Goal: Task Accomplishment & Management: Manage account settings

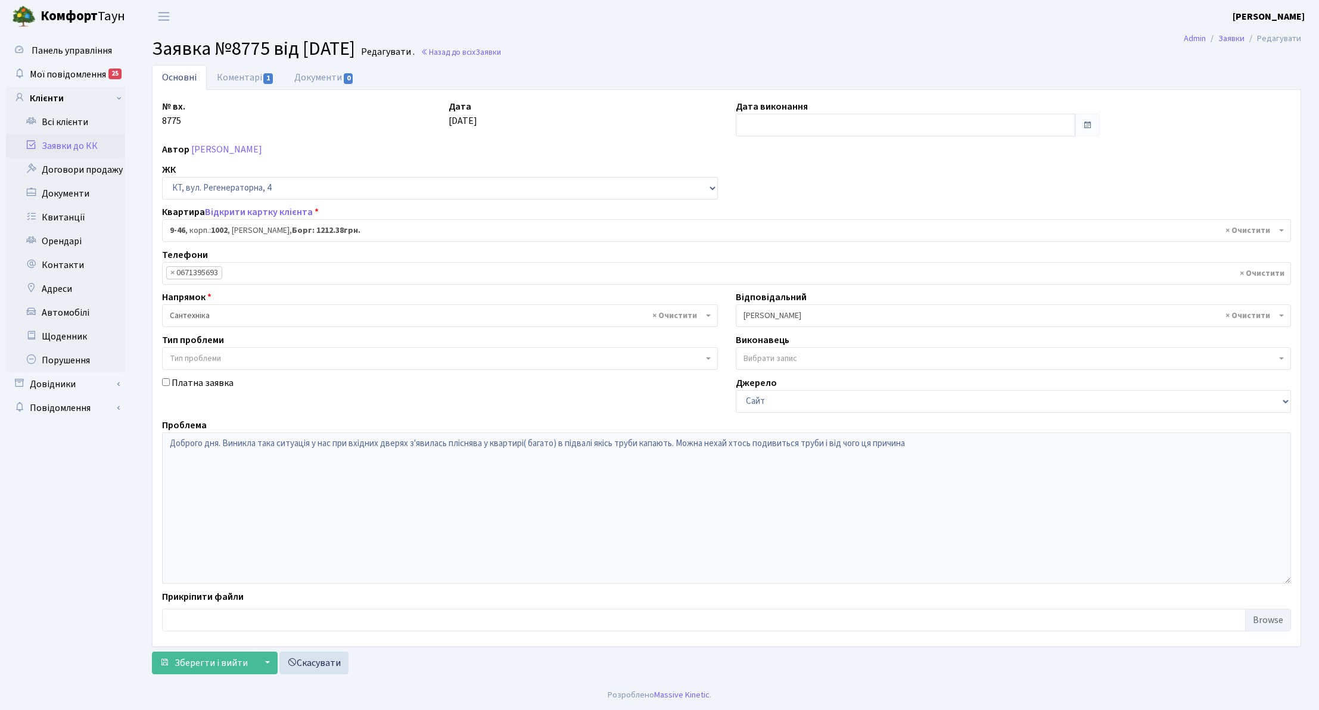
select select "6500"
click at [69, 144] on link "Заявки до КК" at bounding box center [65, 146] width 119 height 24
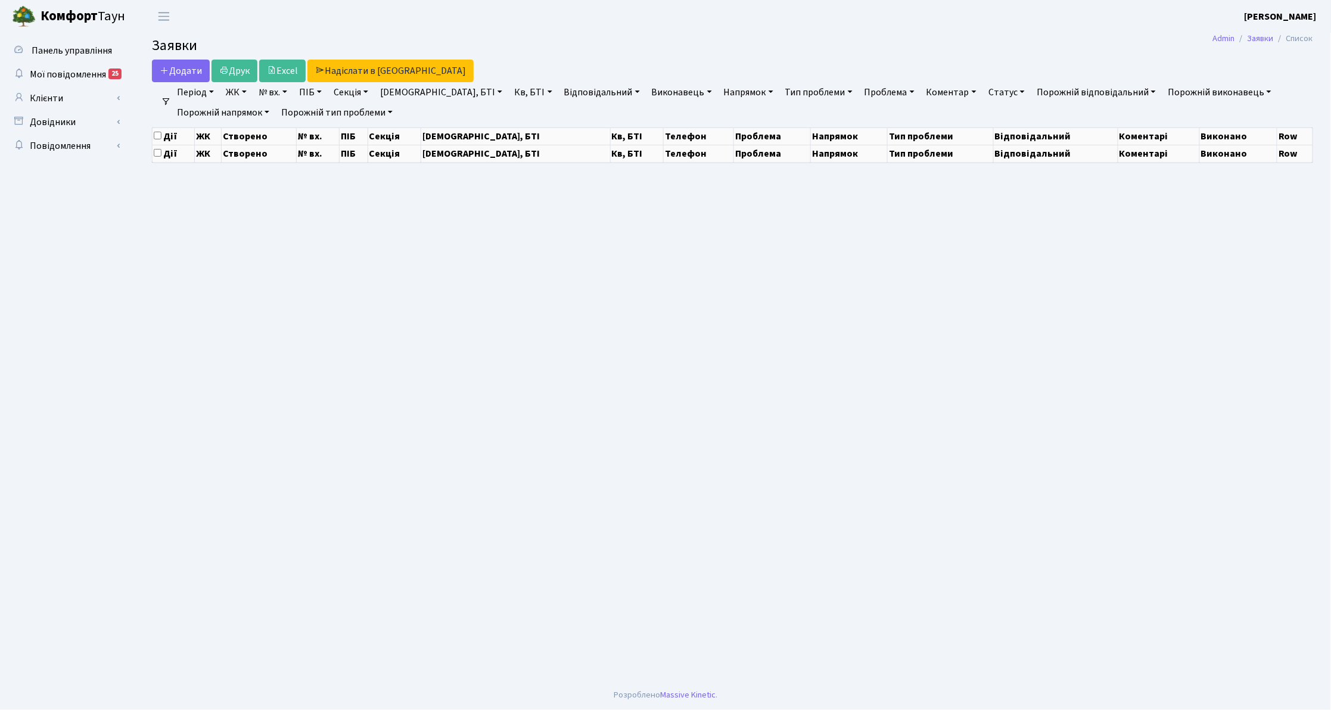
select select "25"
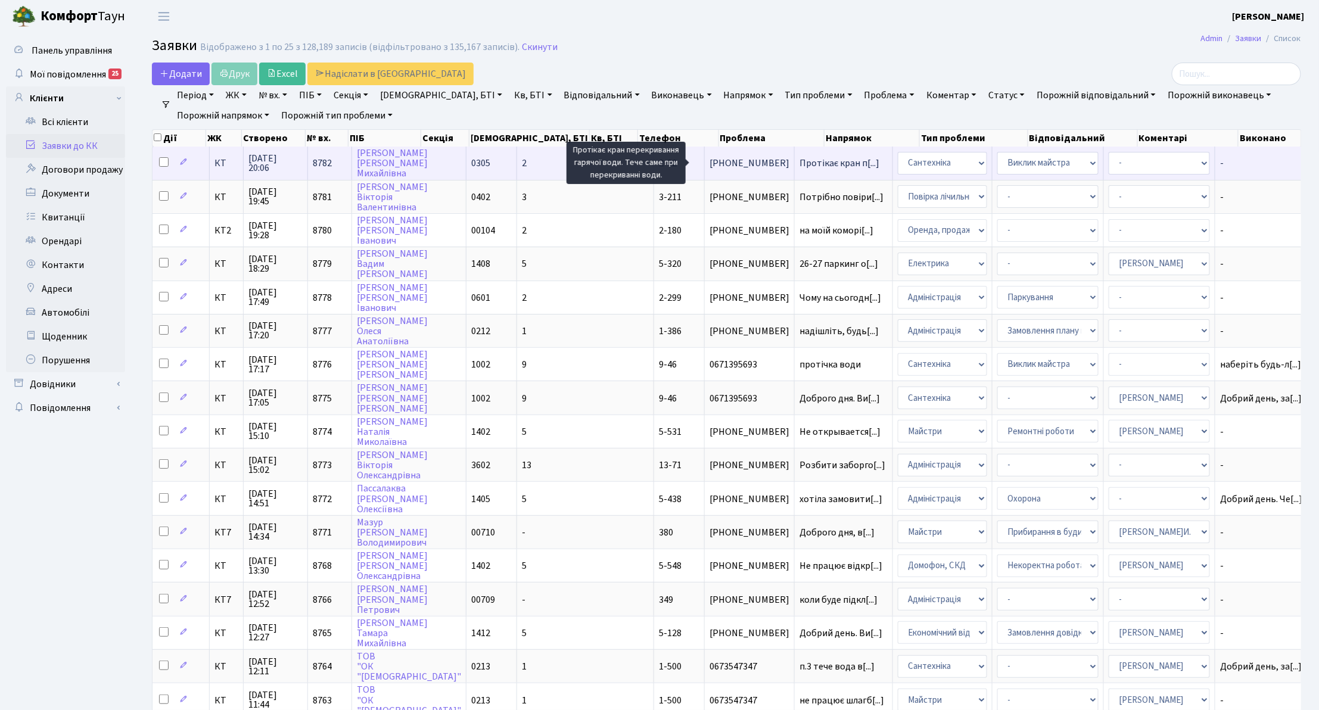
click at [800, 163] on span "Протікає кран п[...]" at bounding box center [840, 163] width 80 height 13
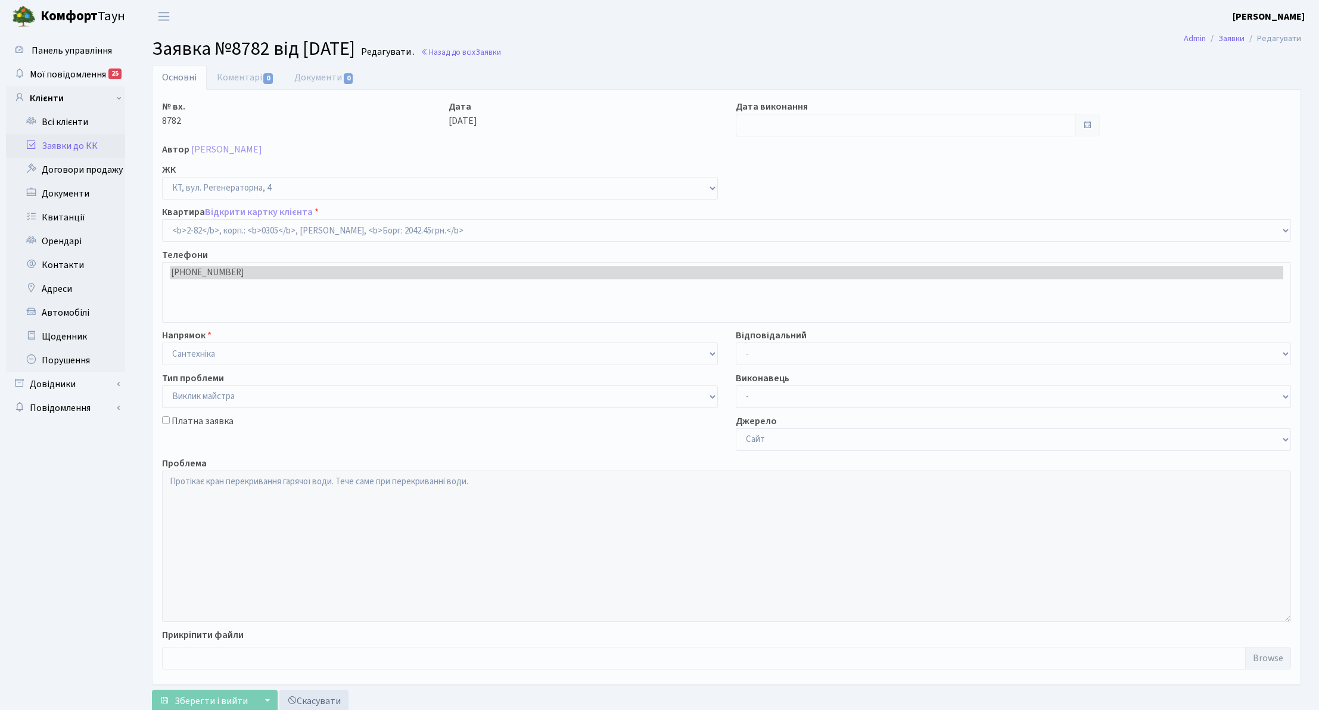
select select "651"
select select "29"
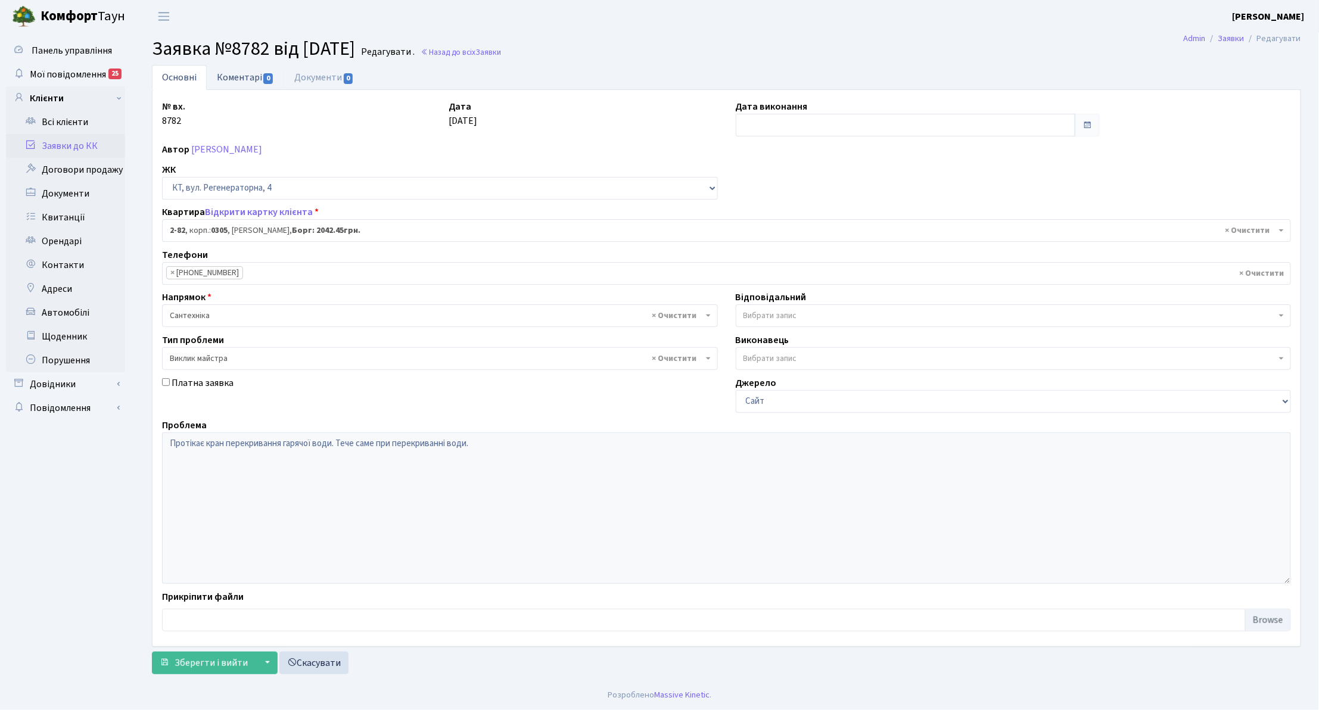
click at [249, 86] on link "Коментарі 0" at bounding box center [245, 77] width 77 height 24
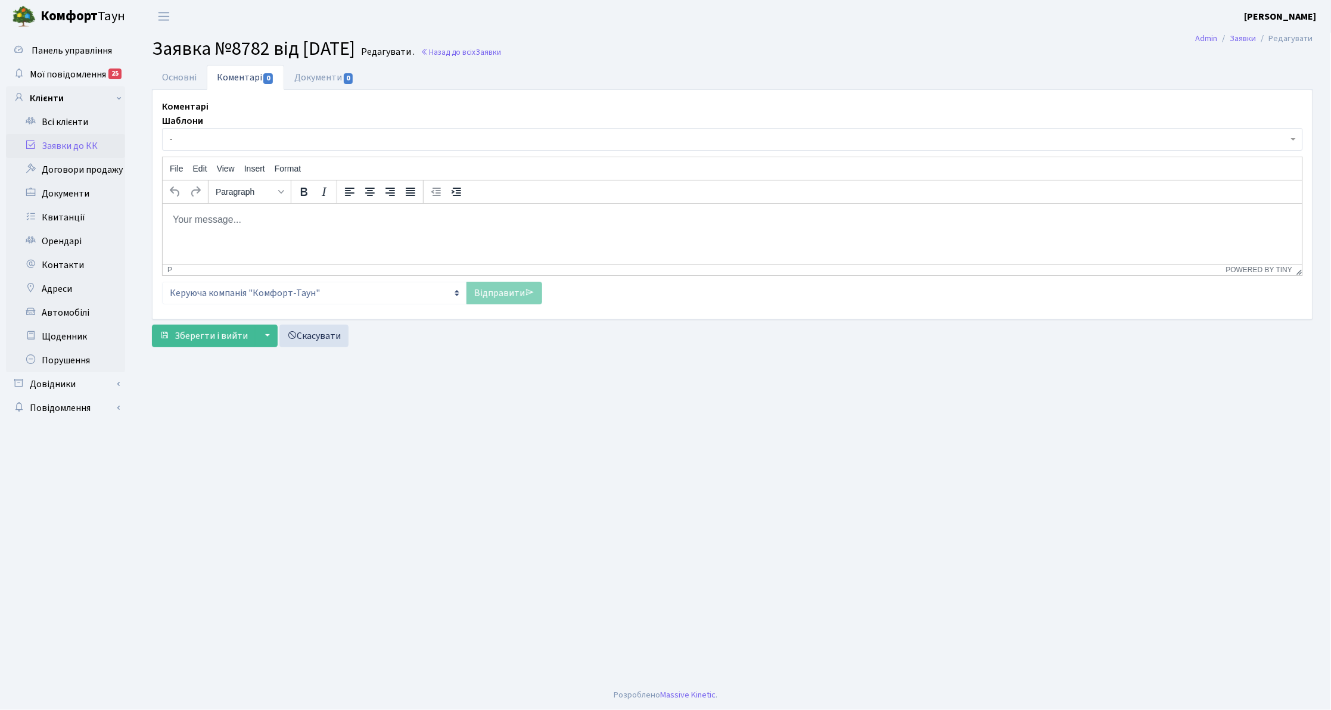
click at [237, 150] on span "-" at bounding box center [732, 139] width 1141 height 23
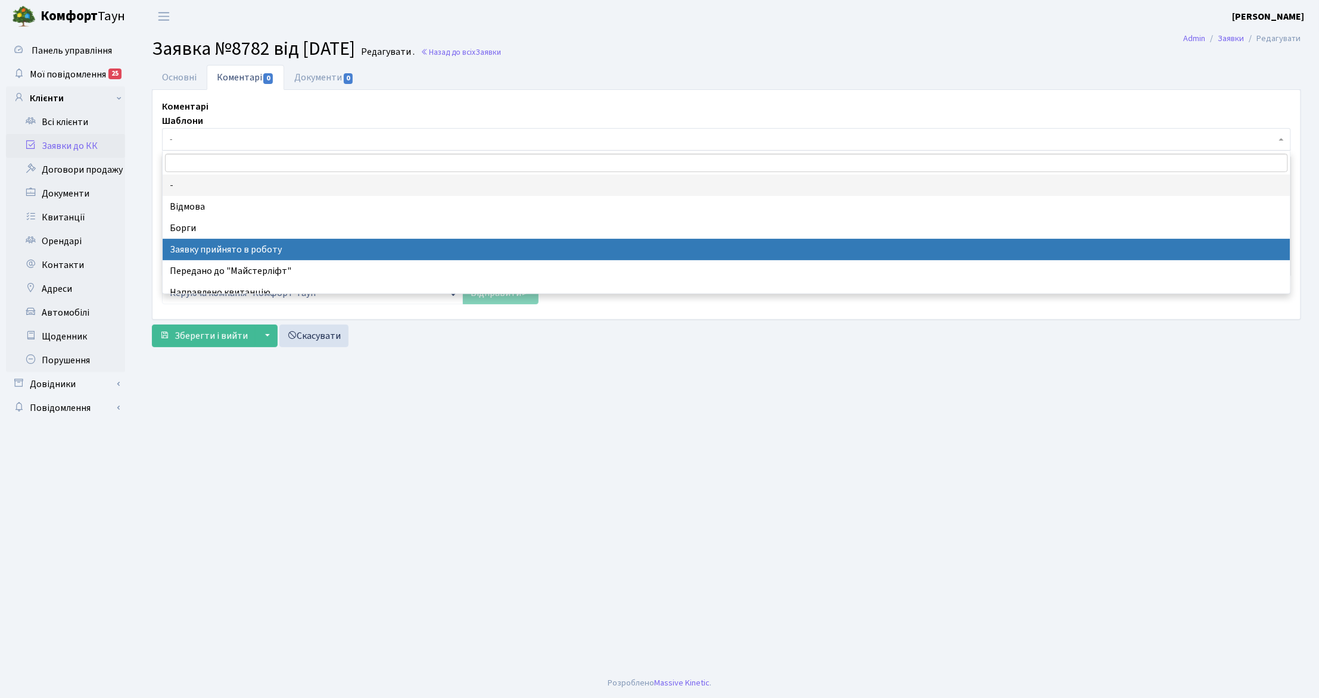
drag, startPoint x: 250, startPoint y: 255, endPoint x: 116, endPoint y: 50, distance: 245.3
select select "7"
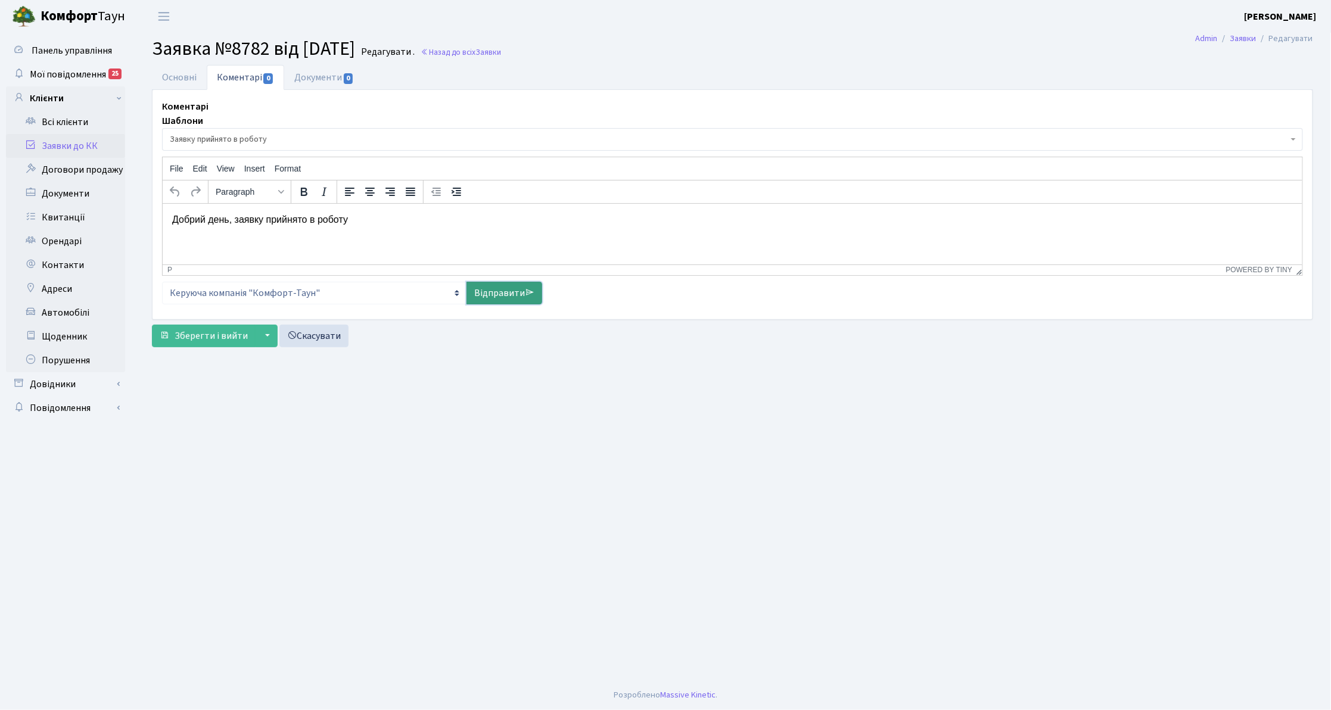
click at [513, 288] on link "Відправити" at bounding box center [505, 293] width 76 height 23
select select
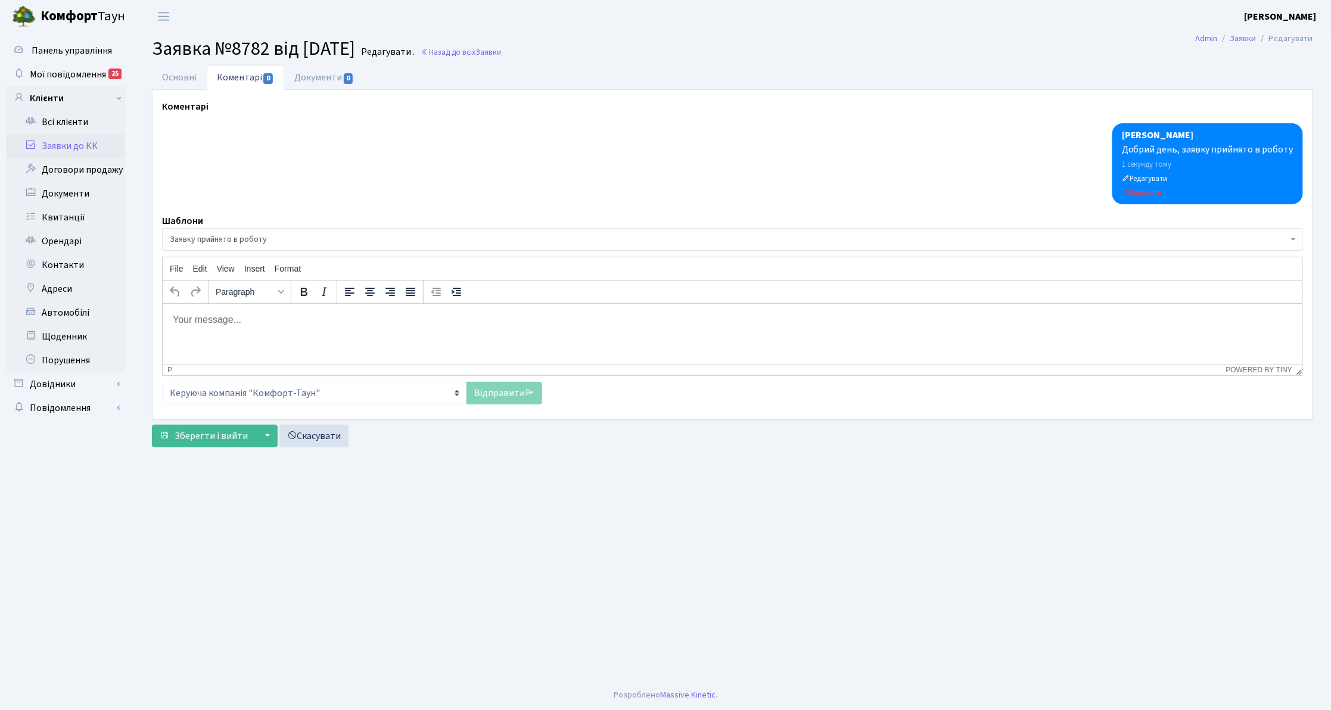
click at [86, 149] on link "Заявки до КК" at bounding box center [65, 146] width 119 height 24
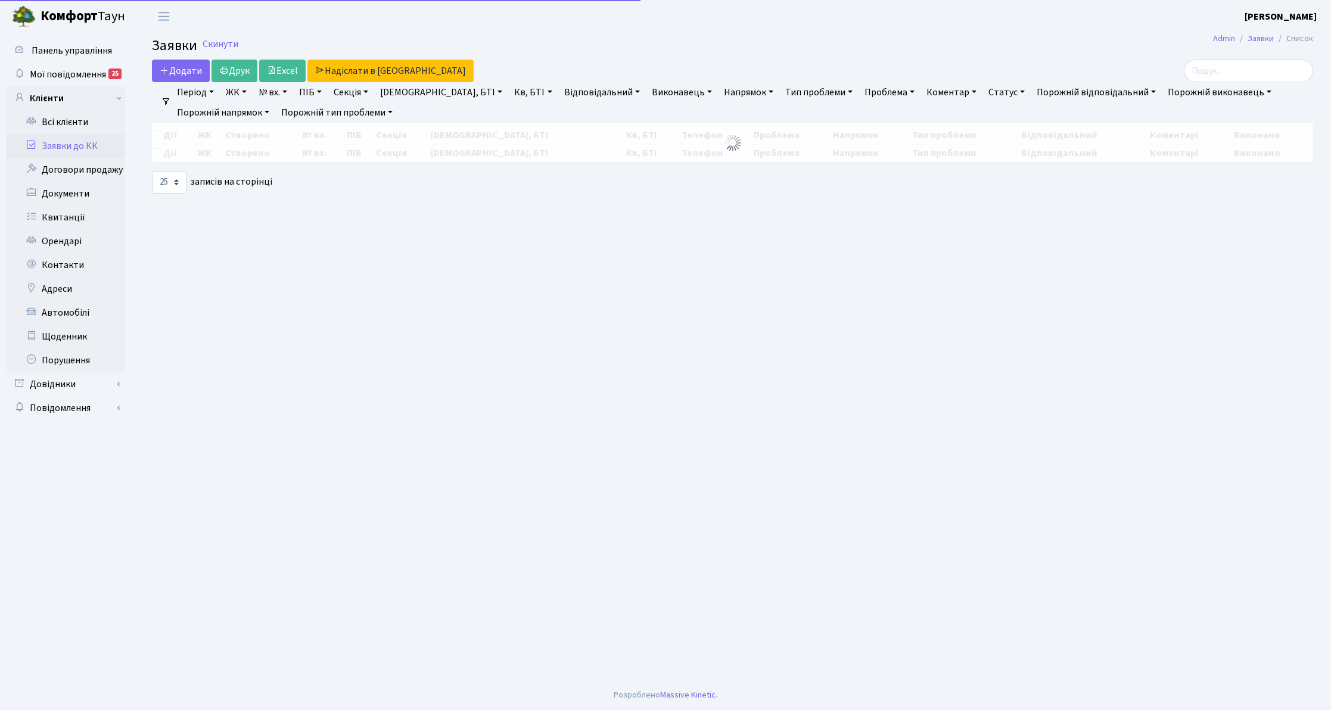
select select "25"
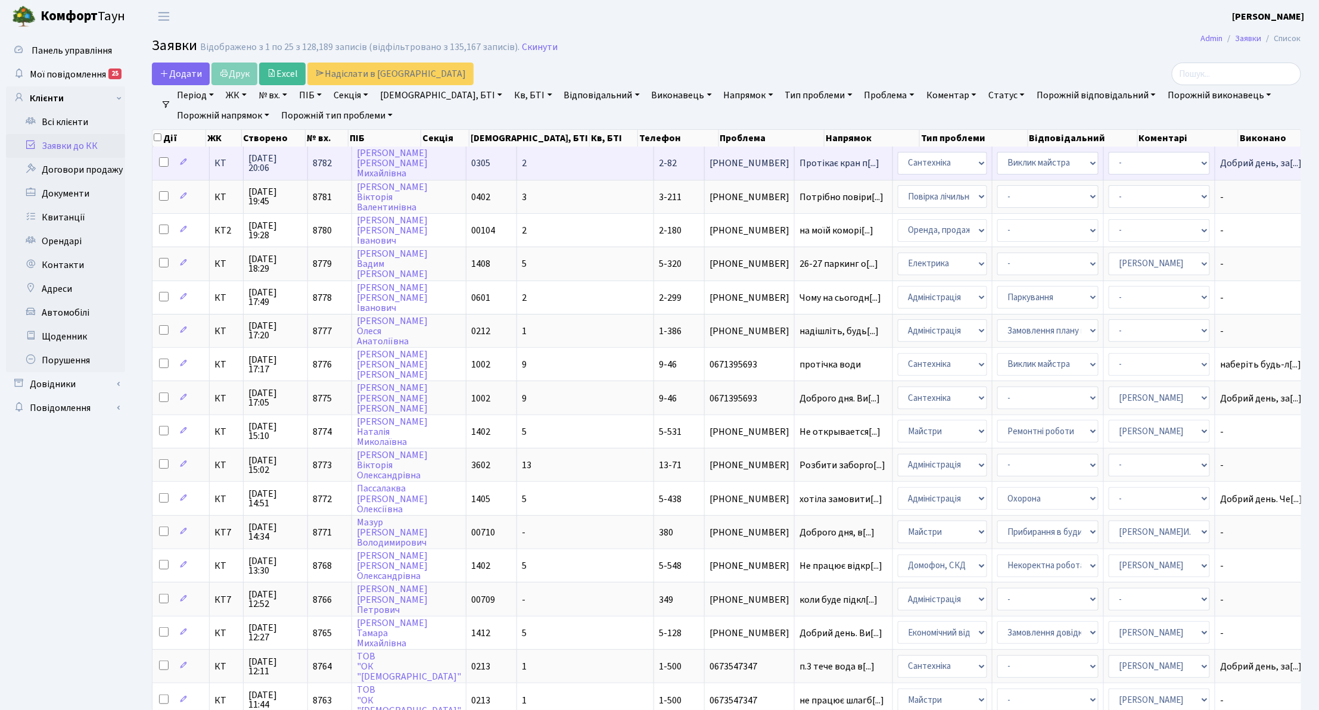
click at [229, 161] on span "КТ" at bounding box center [227, 164] width 24 height 10
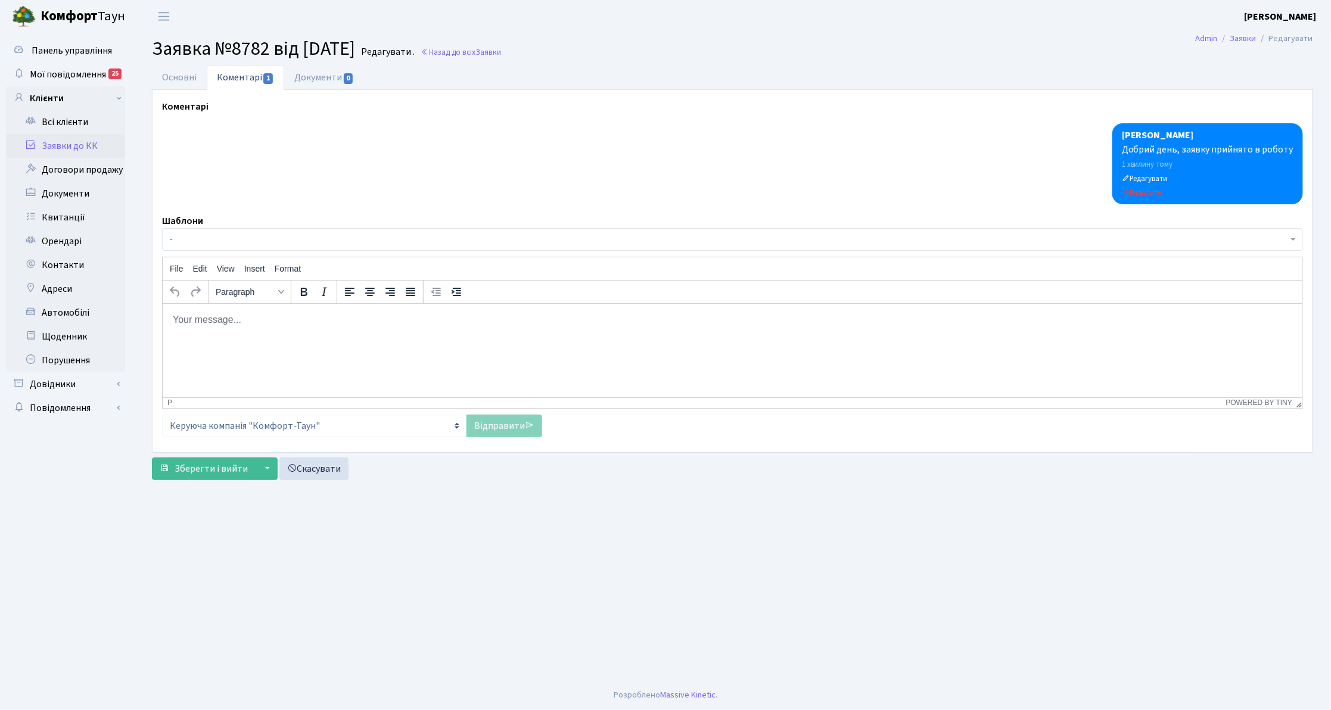
click at [226, 328] on html at bounding box center [732, 319] width 1140 height 32
click at [520, 427] on link "Відправити" at bounding box center [505, 426] width 76 height 23
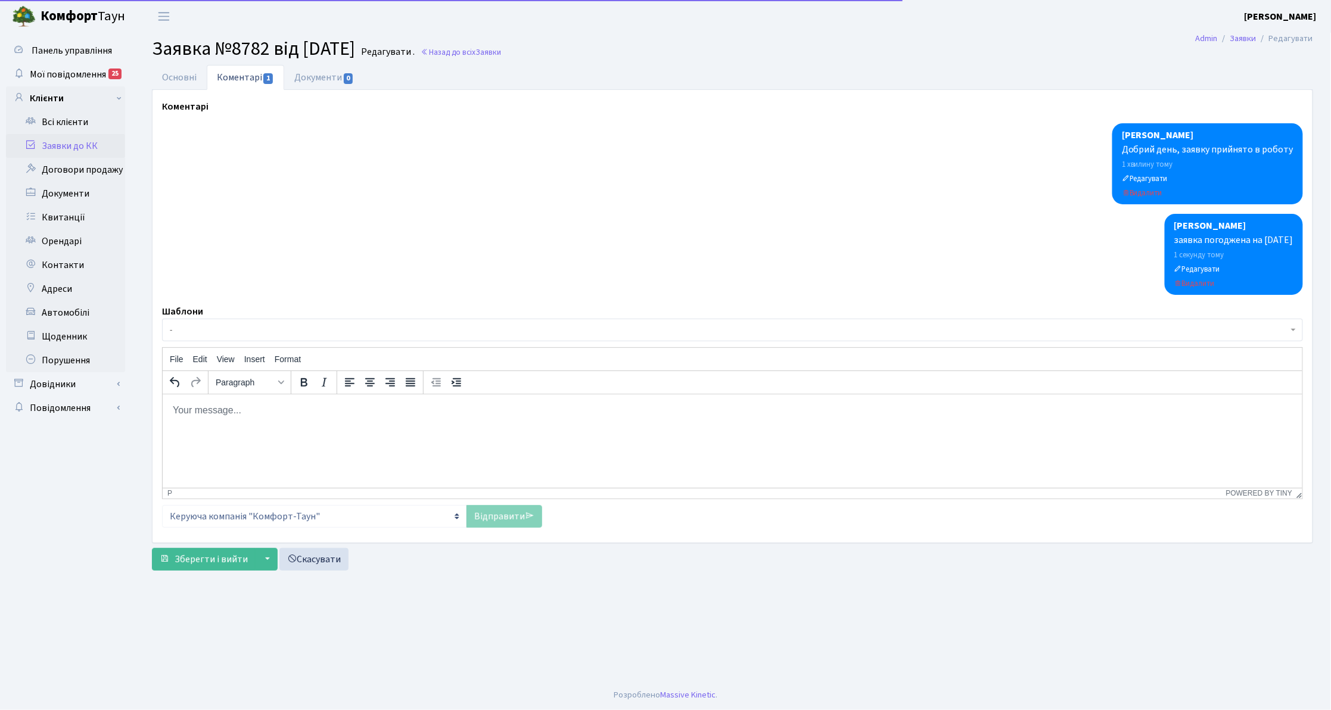
click at [70, 142] on link "Заявки до КК" at bounding box center [65, 146] width 119 height 24
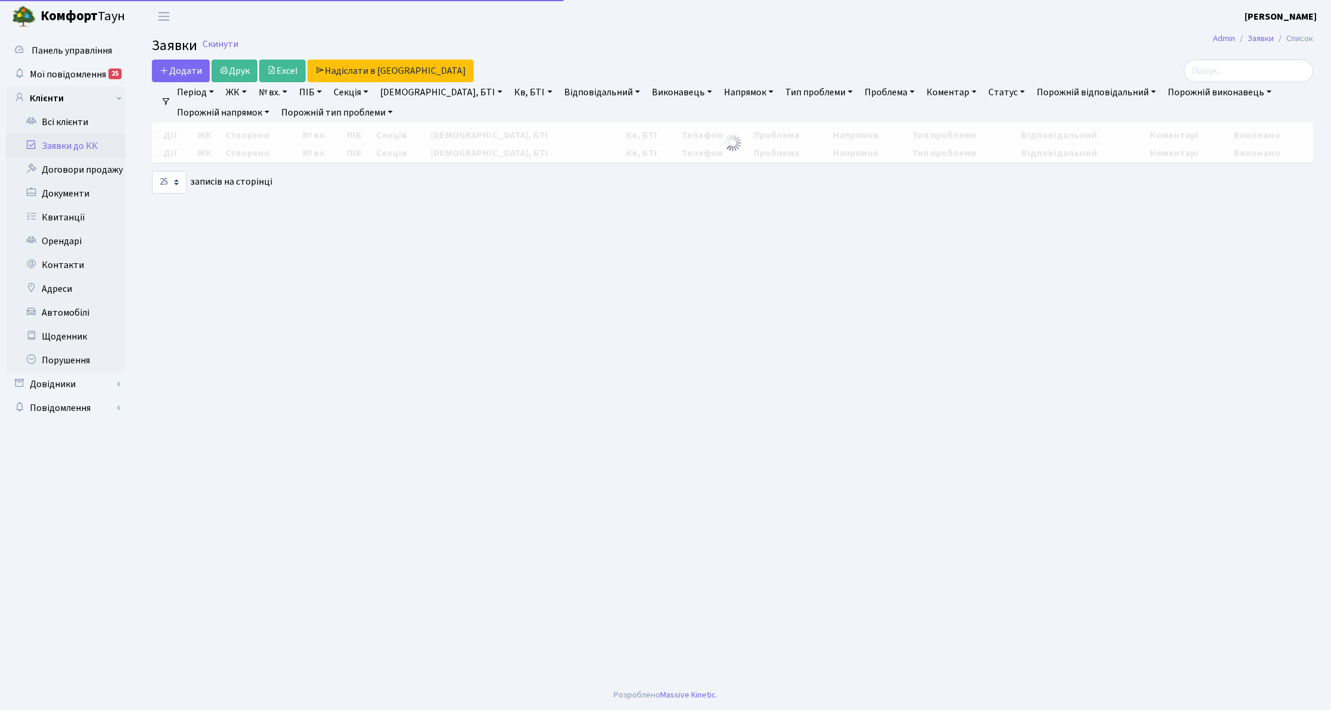
select select "25"
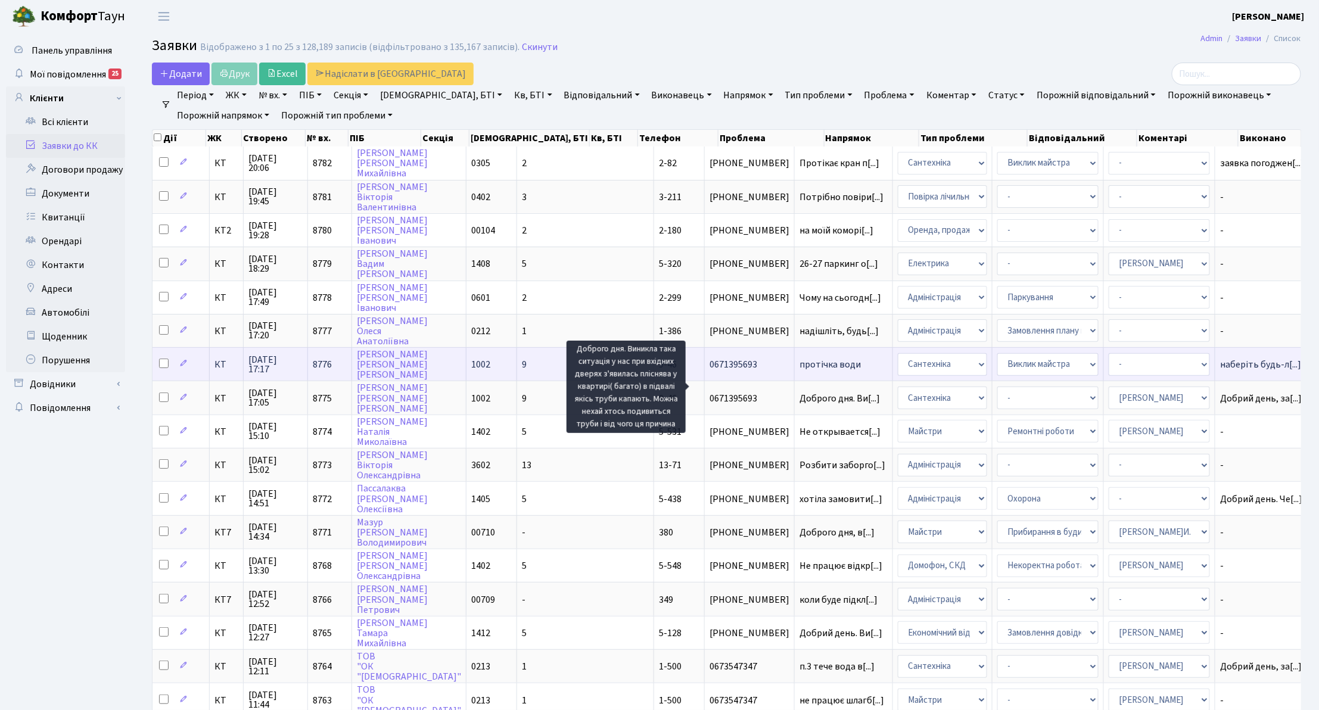
drag, startPoint x: 732, startPoint y: 386, endPoint x: 725, endPoint y: 353, distance: 34.1
click at [725, 353] on tbody "КТ 07.10.2025 20:06 8782 Ляшенко Тетяна Михайлівна 0305 2 2-82 063-609-77-32 Пр…" at bounding box center [764, 561] width 1223 height 829
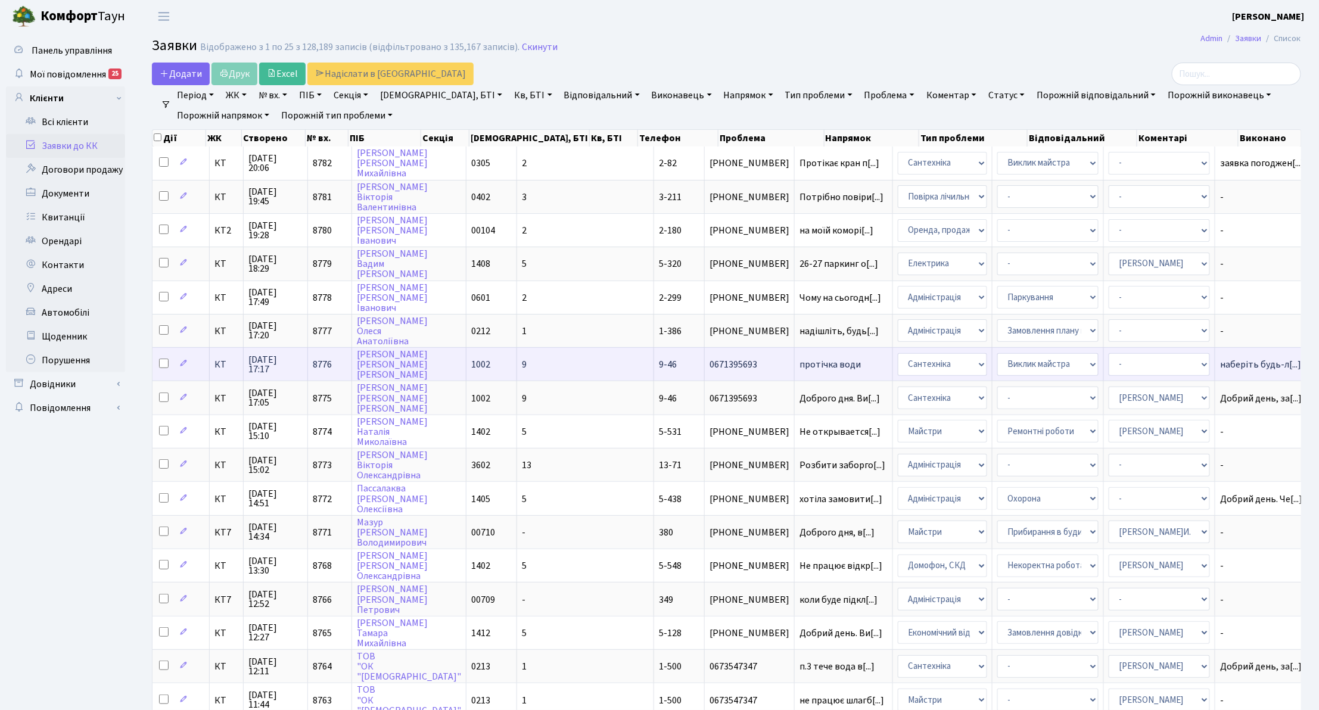
click at [800, 360] on span "протічка води" at bounding box center [844, 365] width 88 height 10
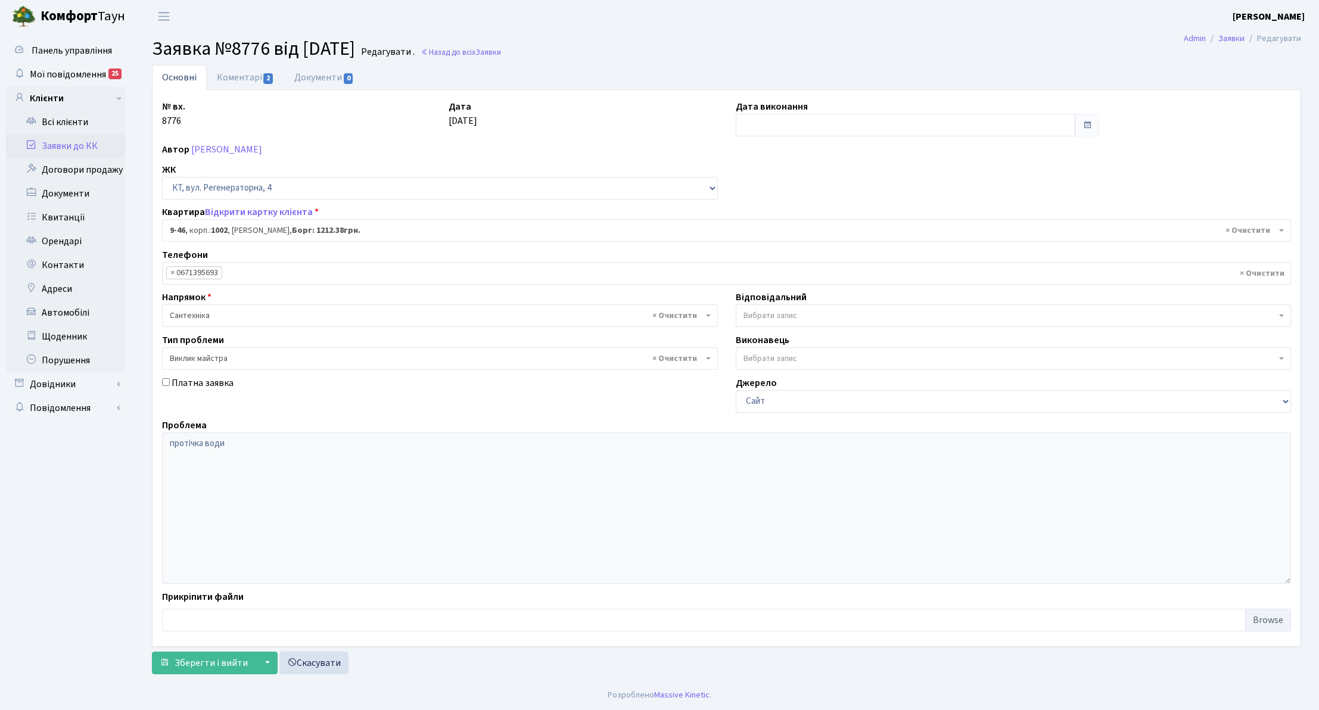
select select "6500"
select select "29"
click at [248, 77] on link "Коментарі 2" at bounding box center [245, 77] width 77 height 24
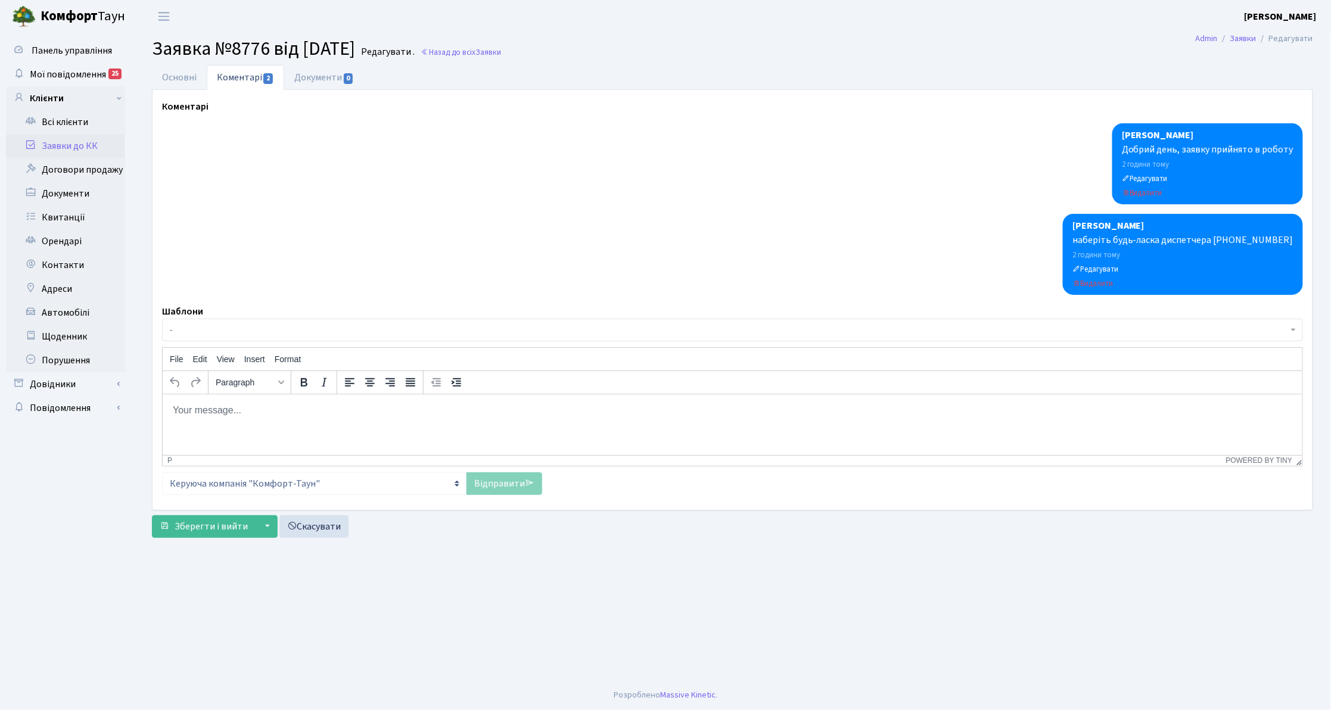
click at [321, 413] on p "Rich Text Area. Press ALT-0 for help." at bounding box center [732, 409] width 1121 height 13
click at [501, 478] on link "Відправити" at bounding box center [505, 484] width 76 height 23
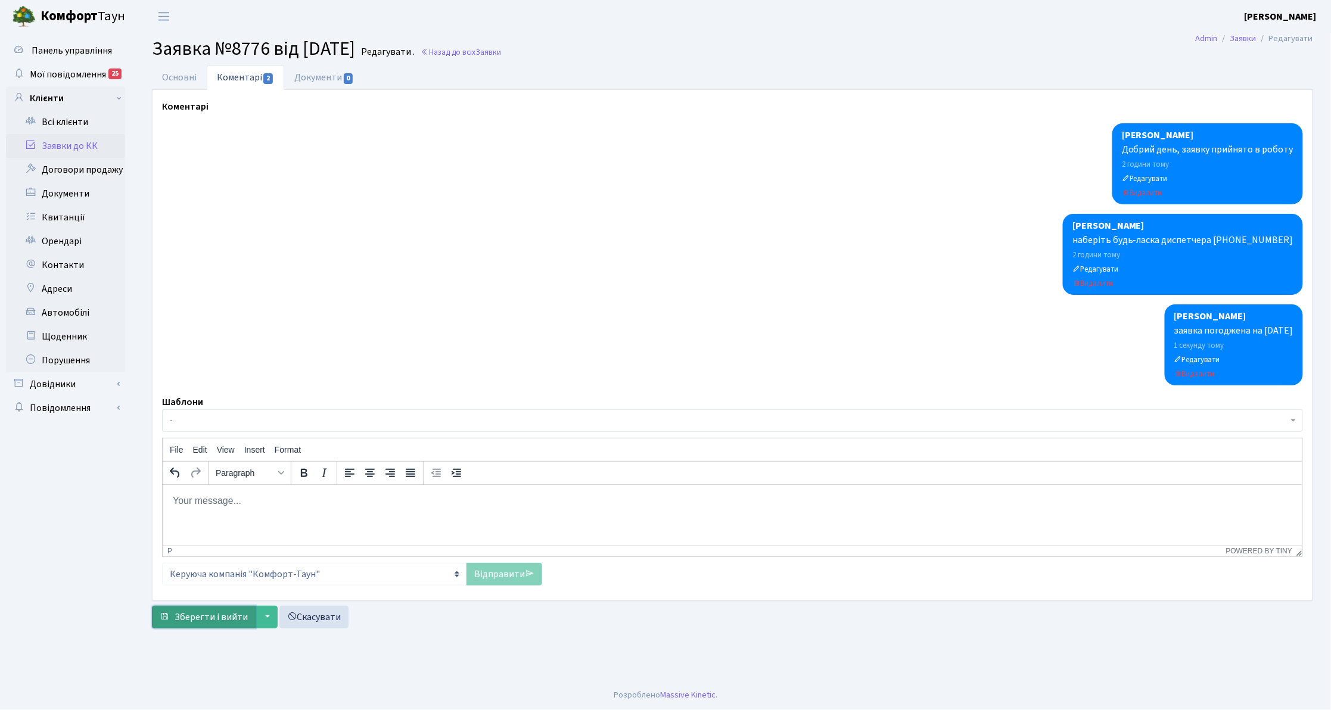
click at [231, 618] on span "Зберегти і вийти" at bounding box center [211, 617] width 73 height 13
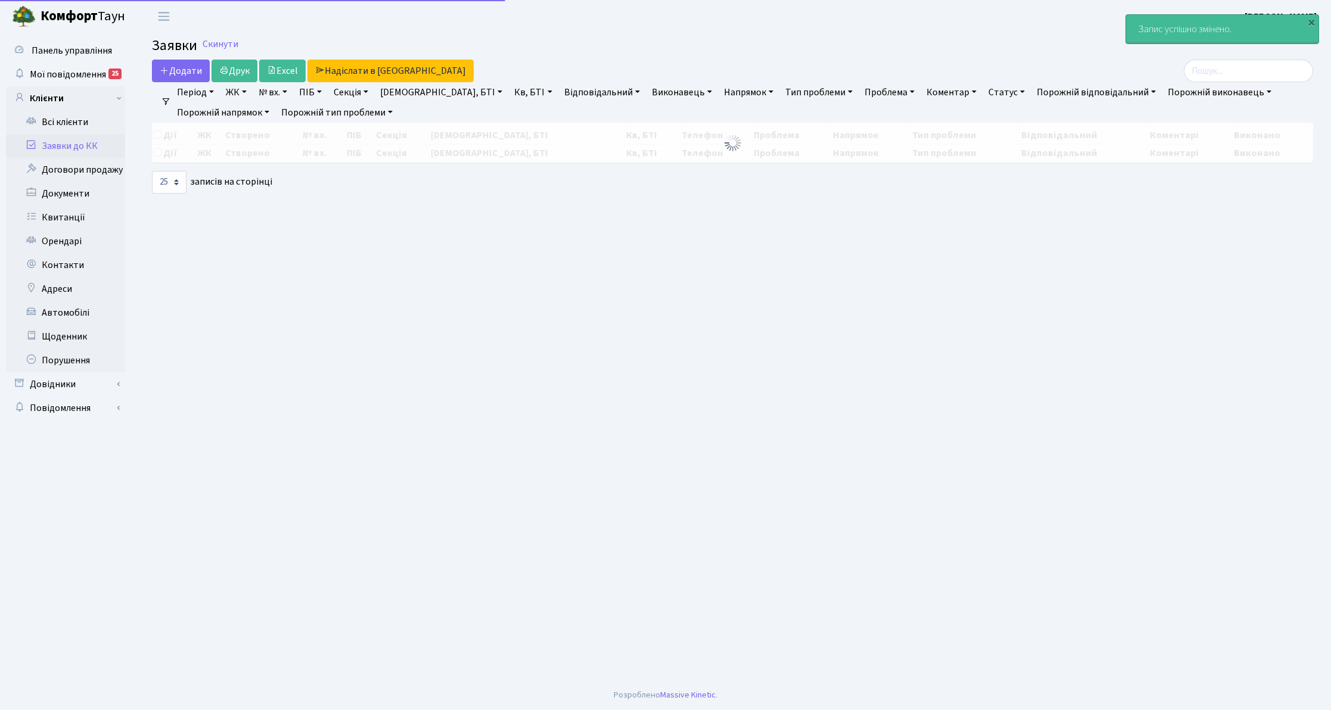
select select "25"
